Goal: Find specific page/section: Find specific page/section

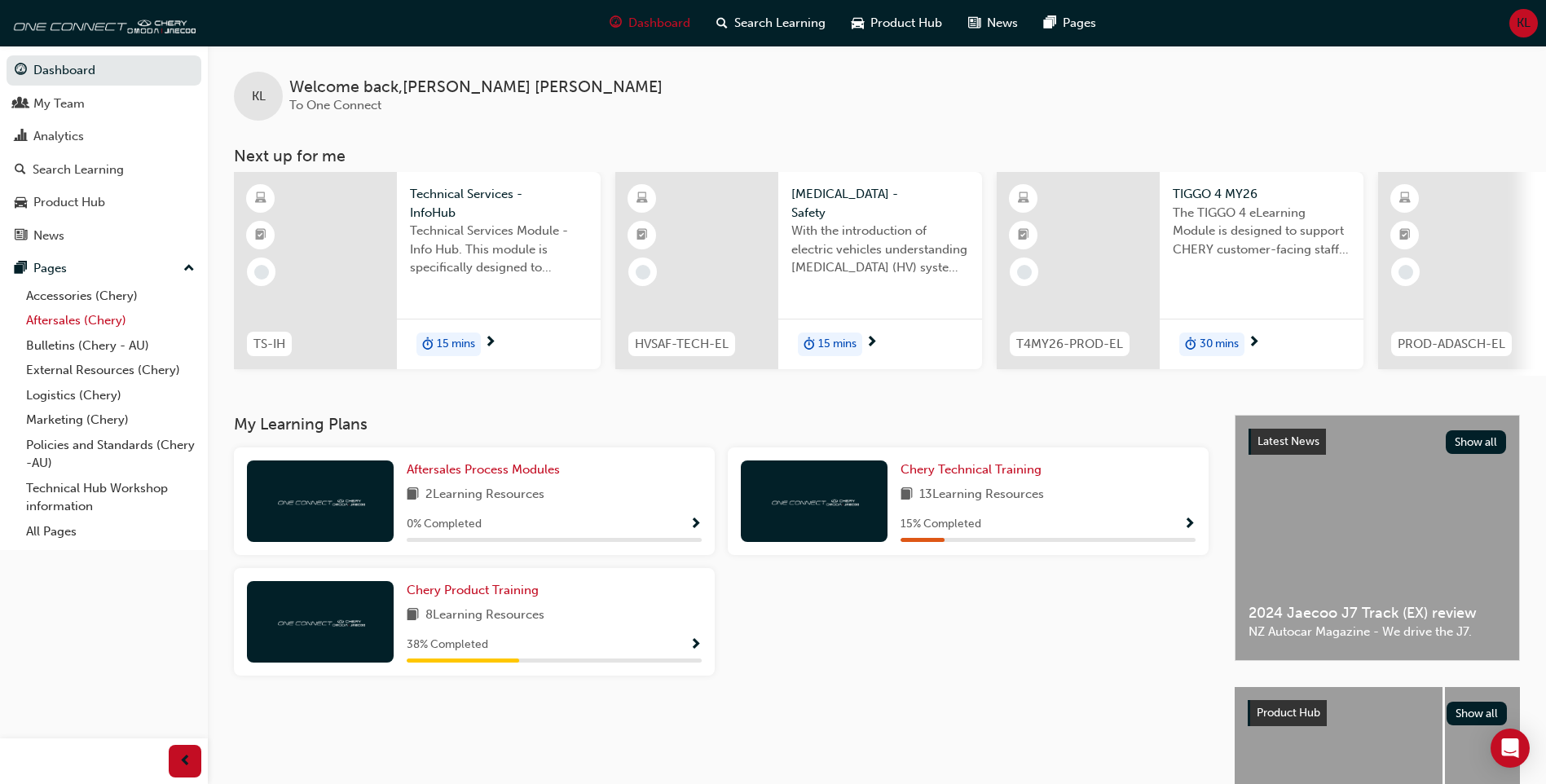
click at [84, 314] on link "Aftersales (Chery)" at bounding box center [110, 320] width 182 height 25
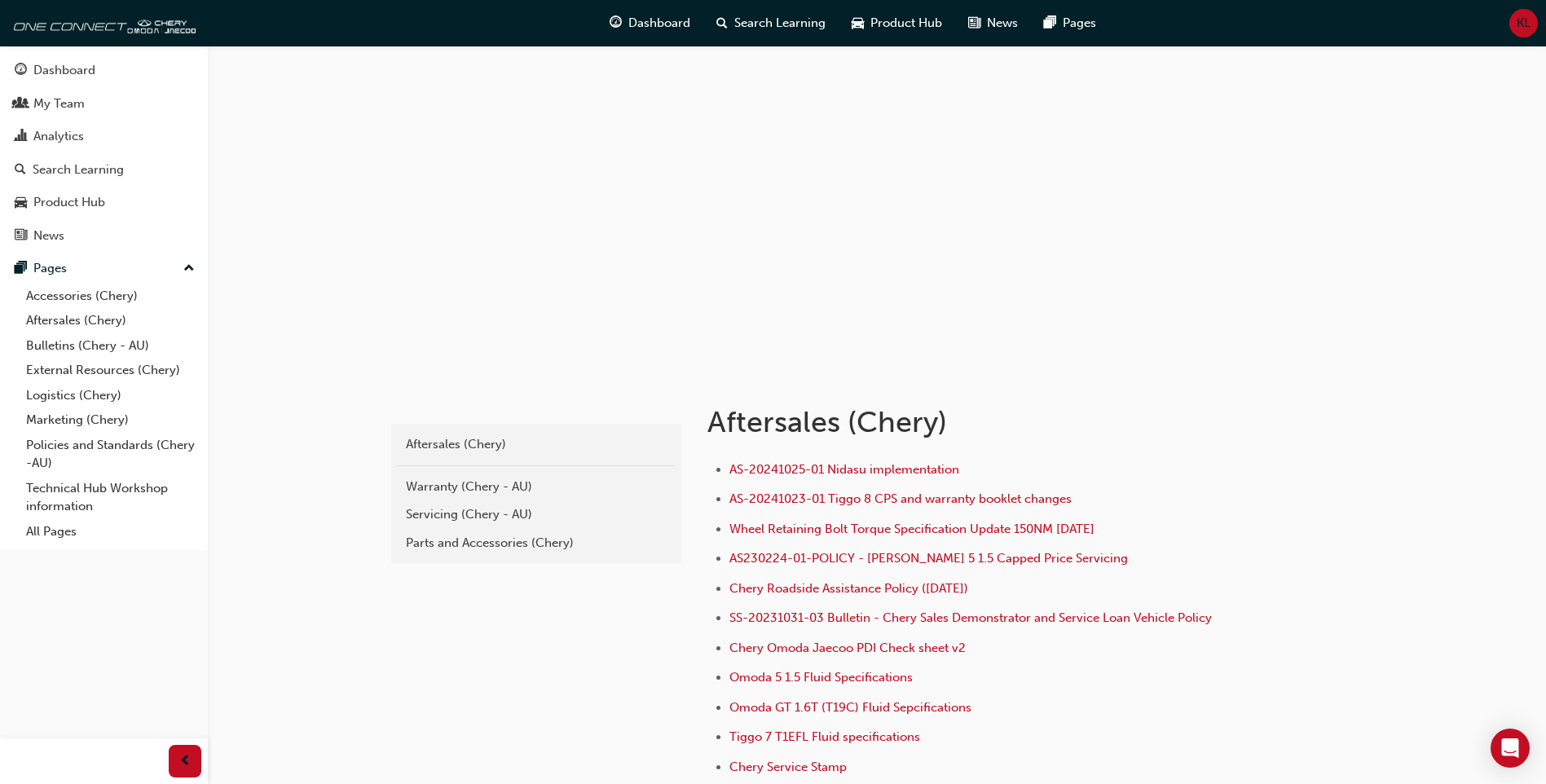
scroll to position [183, 0]
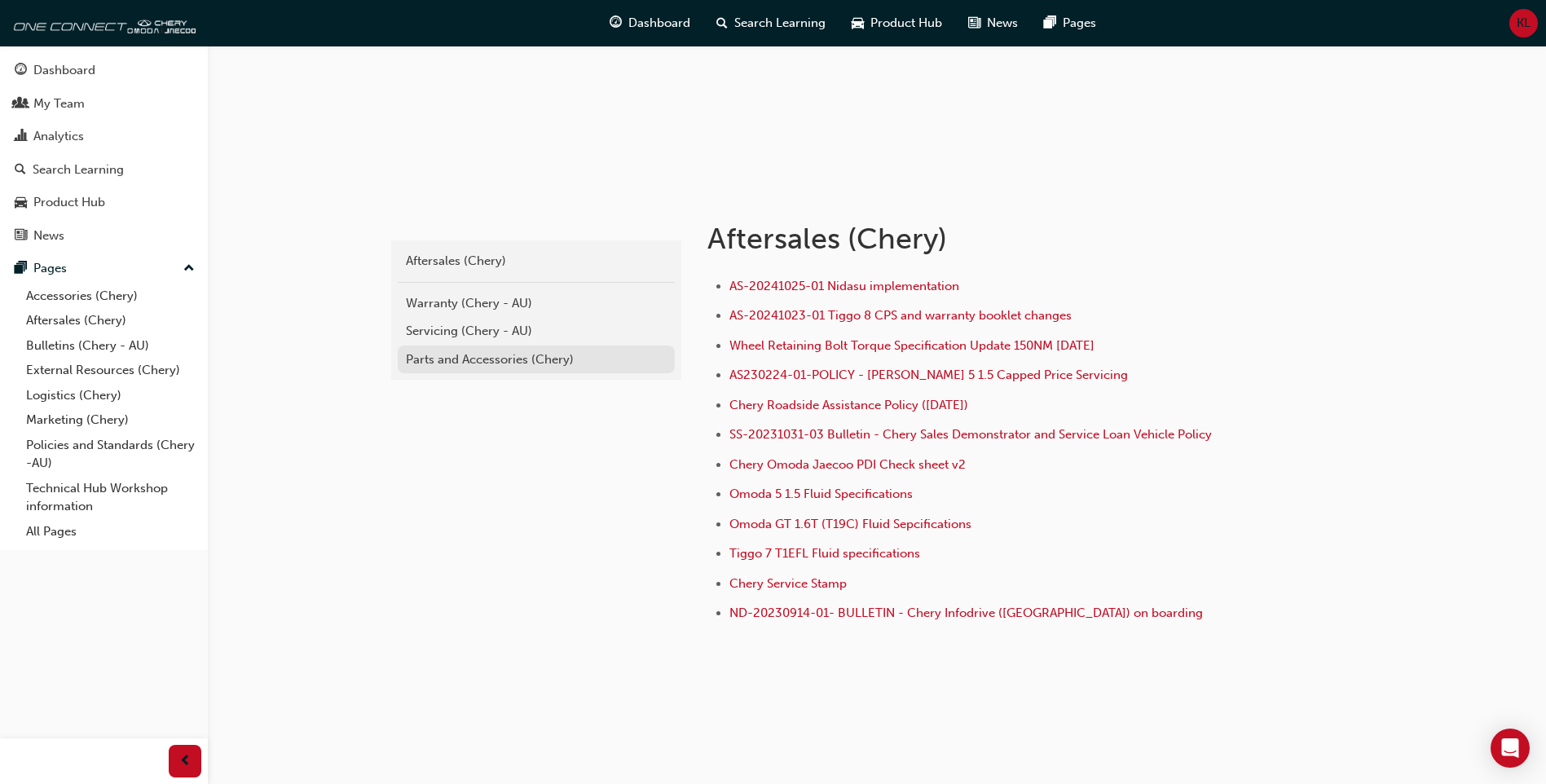
click at [542, 357] on div "Parts and Accessories (Chery)" at bounding box center [537, 360] width 261 height 18
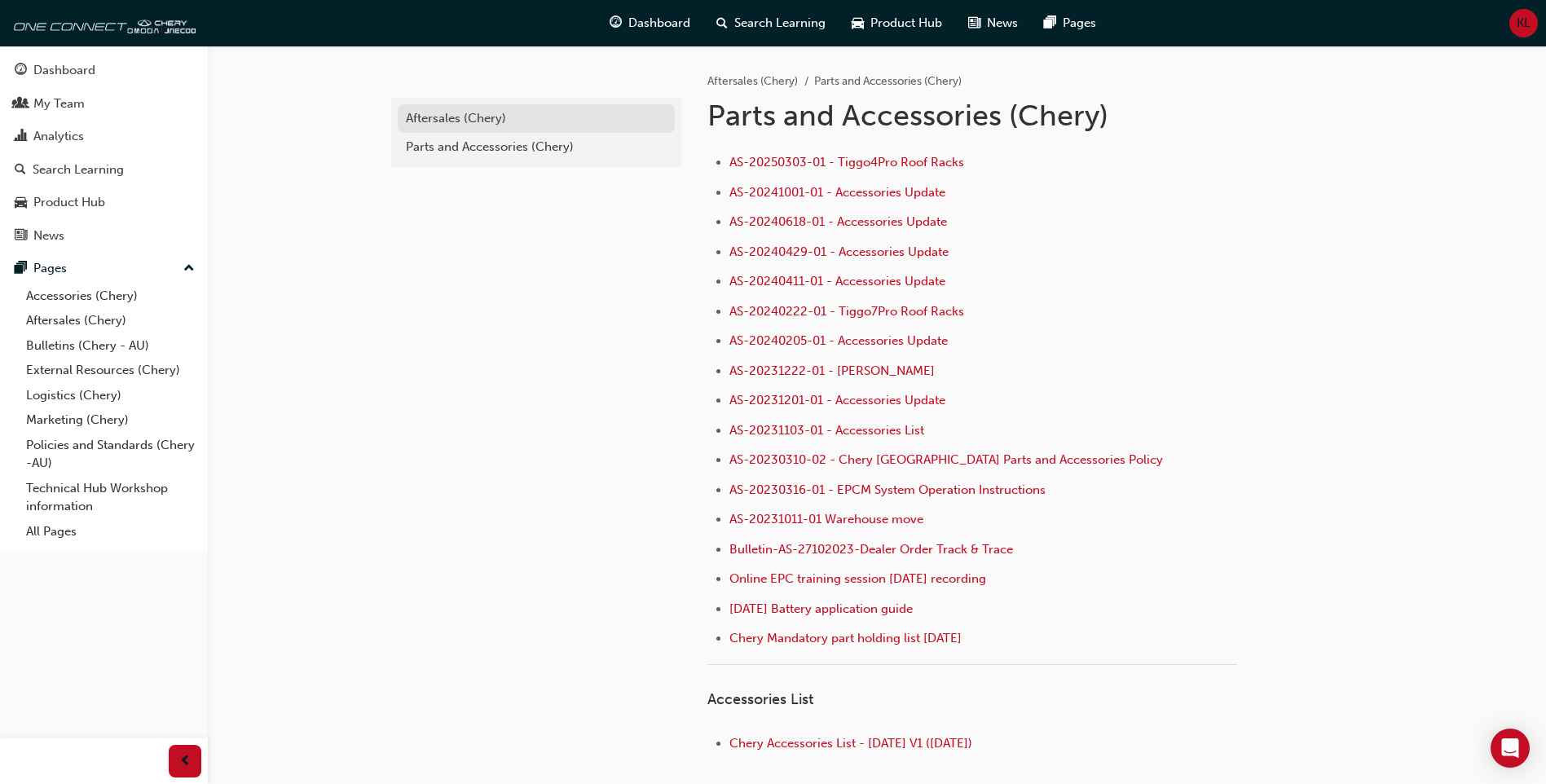
click at [474, 124] on div "Aftersales (Chery)" at bounding box center [537, 118] width 261 height 18
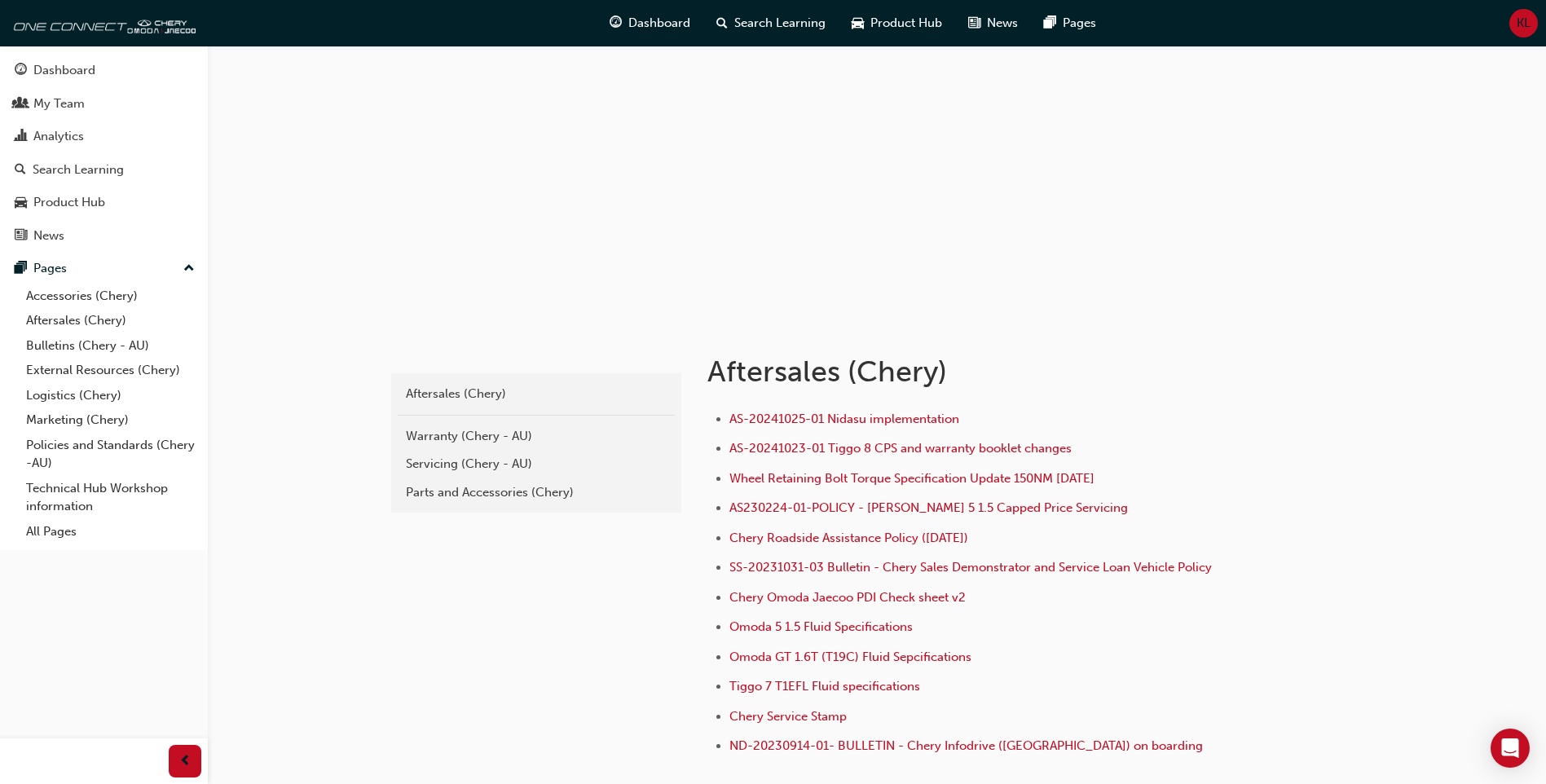
scroll to position [183, 0]
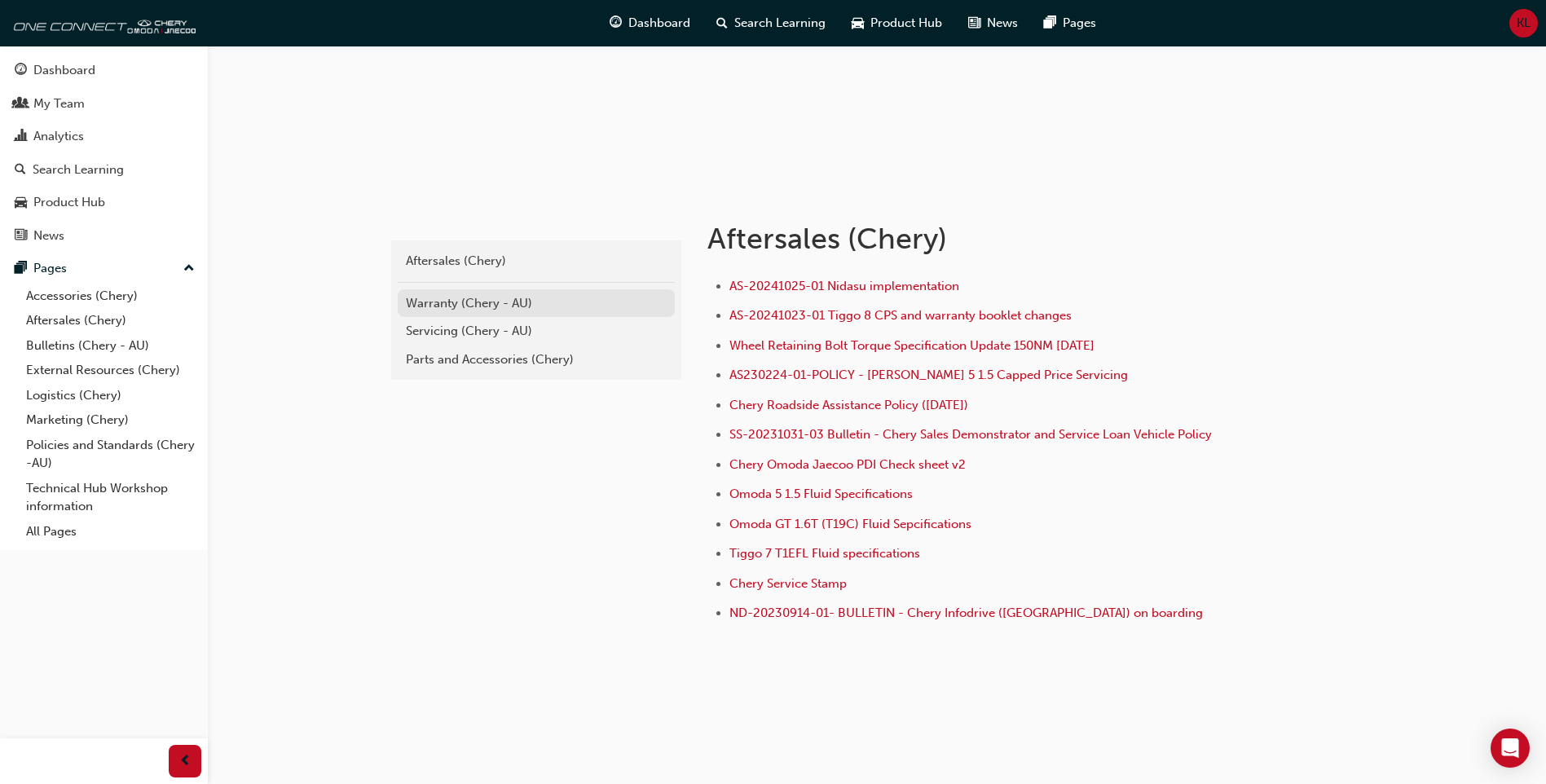
click at [474, 299] on div "Warranty (Chery - AU)" at bounding box center [537, 303] width 261 height 18
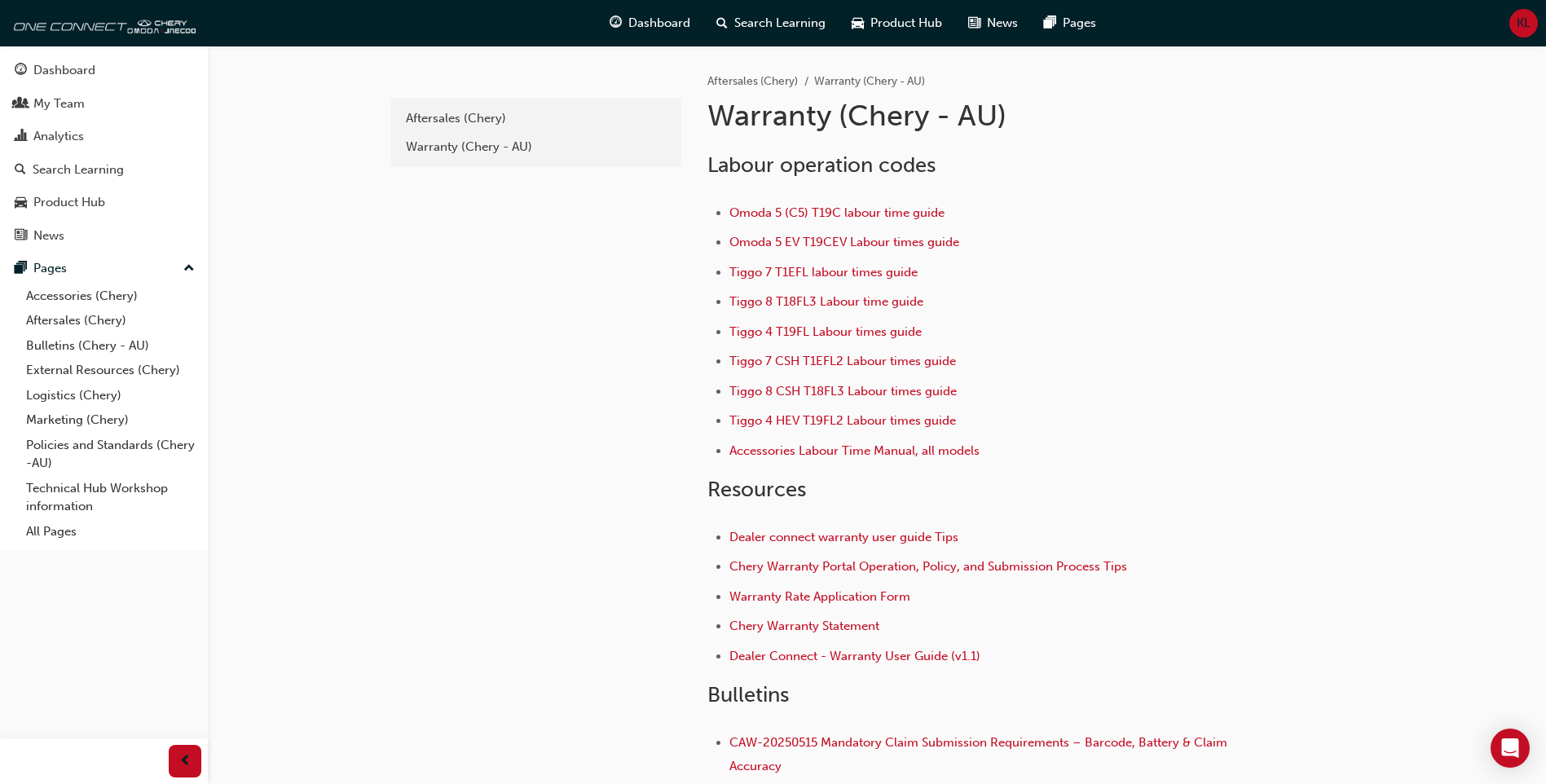
scroll to position [182, 0]
